Goal: Transaction & Acquisition: Purchase product/service

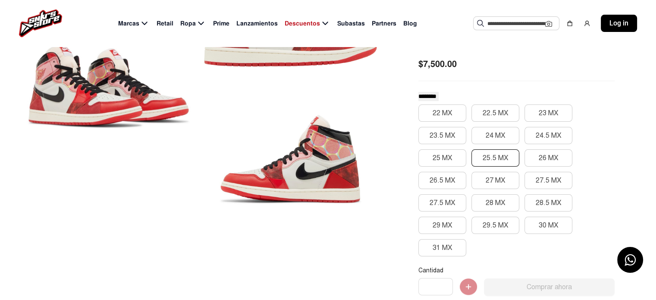
scroll to position [138, 0]
click at [434, 154] on button "25 MX" at bounding box center [442, 157] width 48 height 17
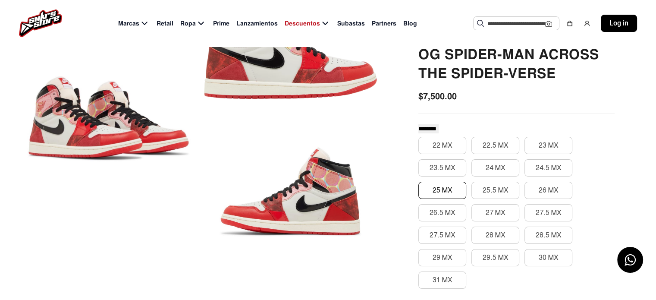
scroll to position [105, 0]
click at [429, 186] on button "25 MX" at bounding box center [442, 190] width 48 height 17
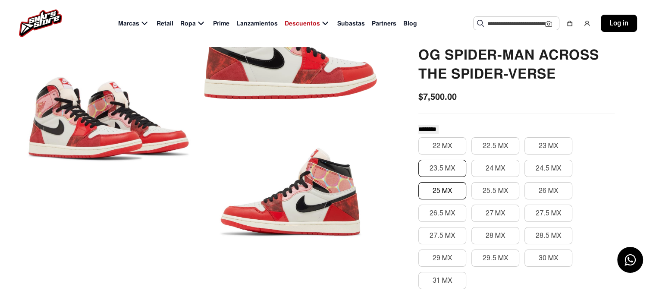
click at [443, 163] on button "23.5 MX" at bounding box center [442, 168] width 48 height 17
click at [443, 141] on button "22 MX" at bounding box center [442, 145] width 48 height 17
click at [446, 195] on div "22 MX 22.5 MX 23 MX 23.5 MX 24 MX 24.5 MX 25 MX 25.5 MX 26 MX 26.5 MX 27 MX 27.…" at bounding box center [516, 213] width 196 height 152
click at [446, 195] on button "25 MX" at bounding box center [442, 190] width 48 height 17
click at [494, 214] on button "27 MX" at bounding box center [495, 212] width 48 height 17
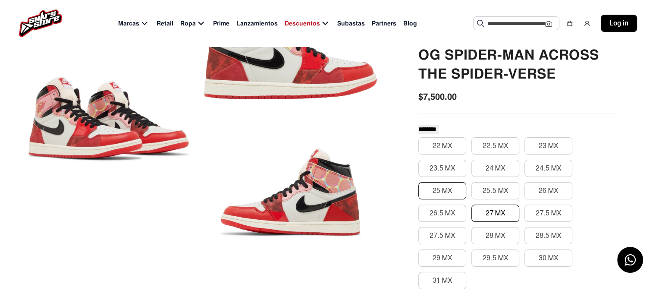
click at [445, 189] on button "25 MX" at bounding box center [442, 190] width 48 height 17
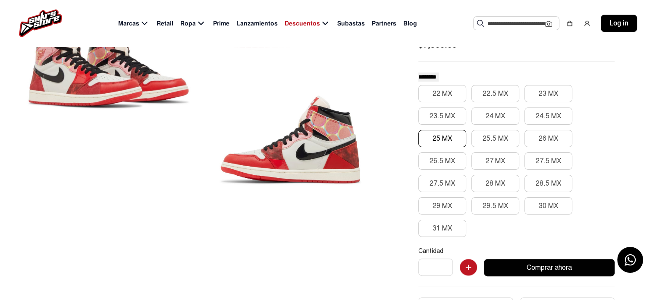
scroll to position [160, 0]
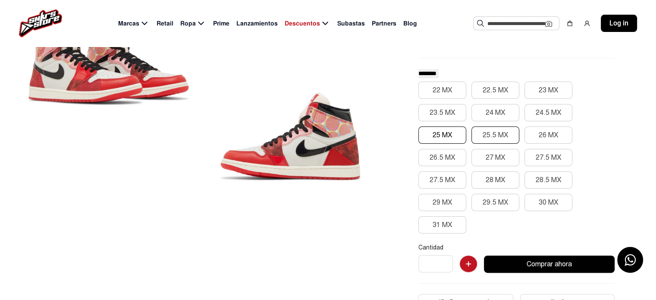
click at [499, 141] on button "25.5 MX" at bounding box center [495, 134] width 48 height 17
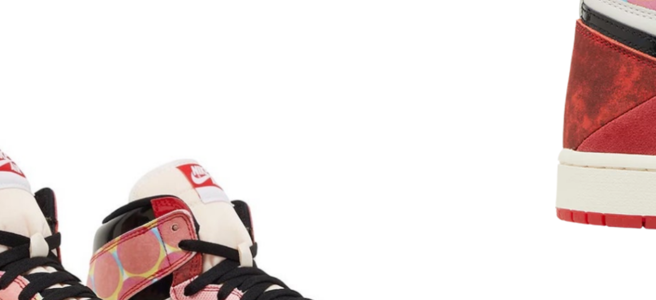
scroll to position [57, 0]
